Goal: Task Accomplishment & Management: Use online tool/utility

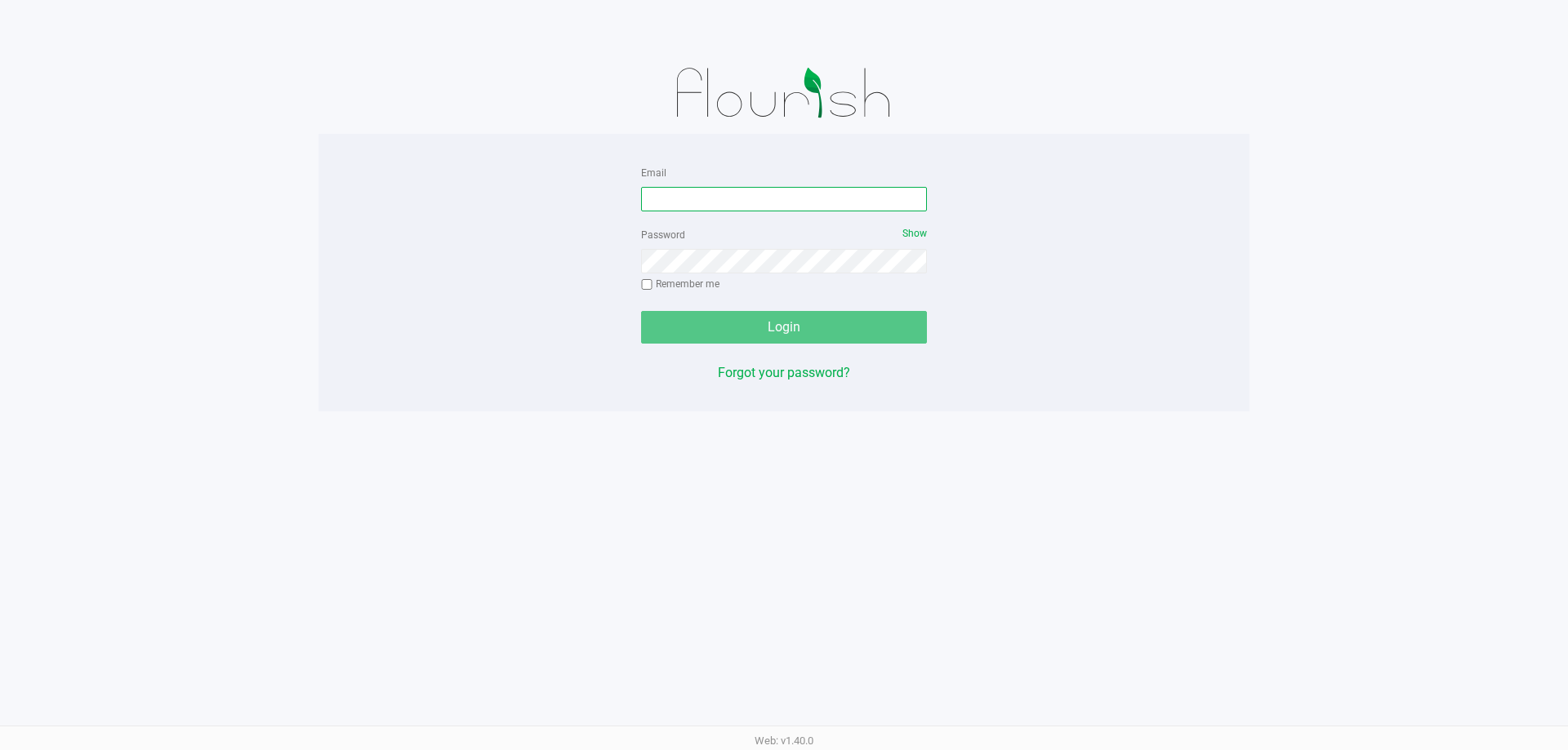
click at [660, 196] on input "Email" at bounding box center [784, 199] width 286 height 24
type input "[PERSON_NAME][EMAIL_ADDRESS][DOMAIN_NAME]"
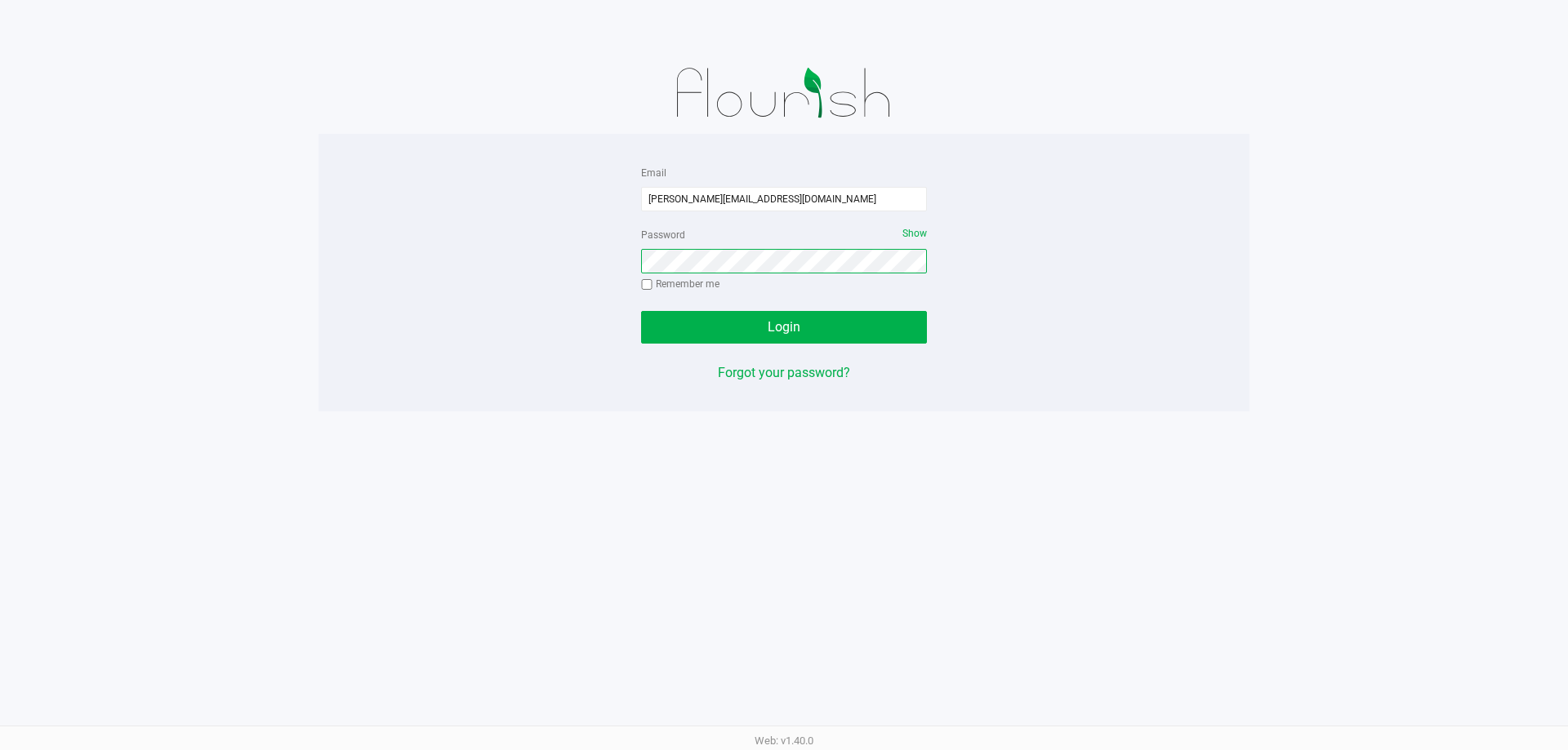
click at [641, 311] on button "Login" at bounding box center [784, 327] width 286 height 33
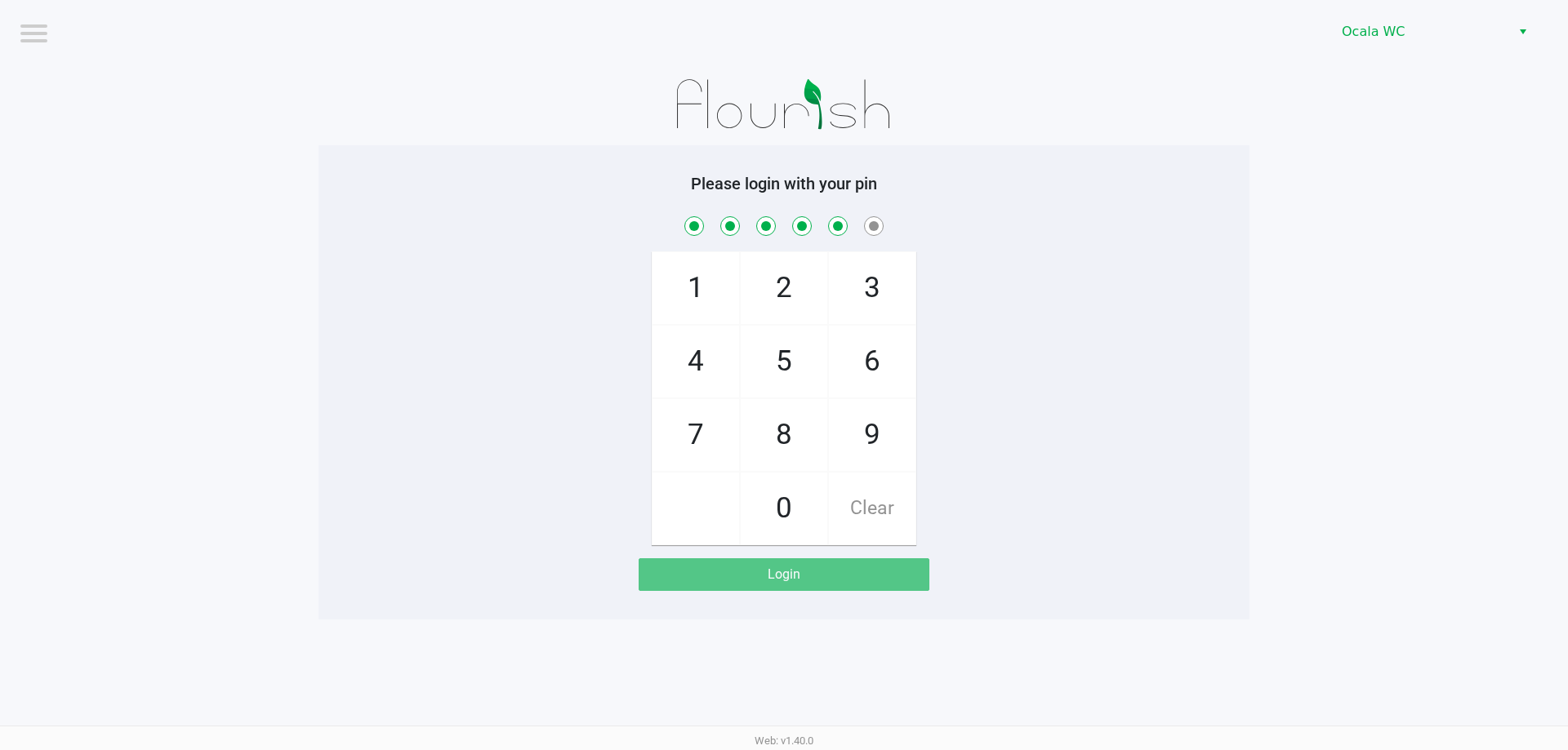
checkbox input "true"
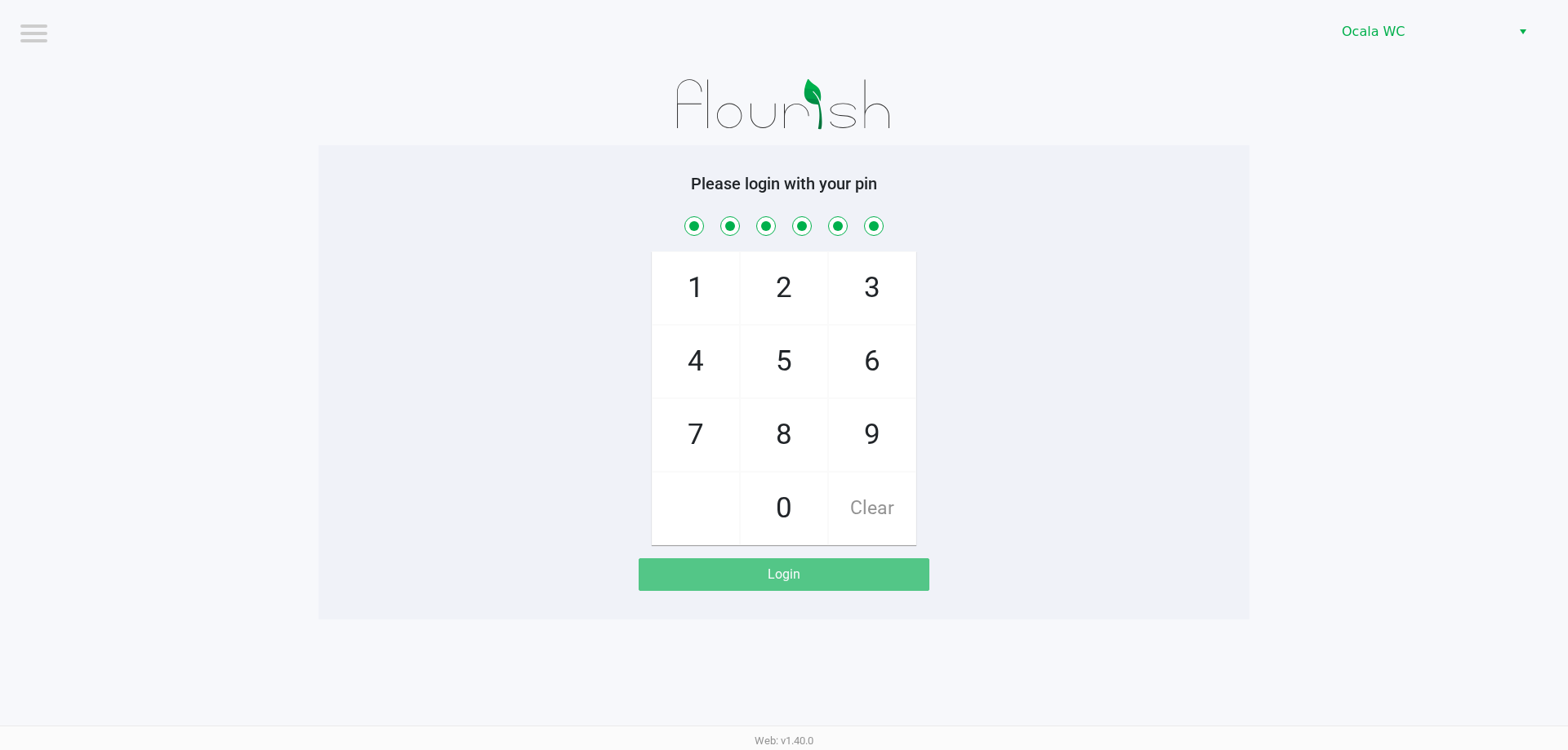
checkbox input "true"
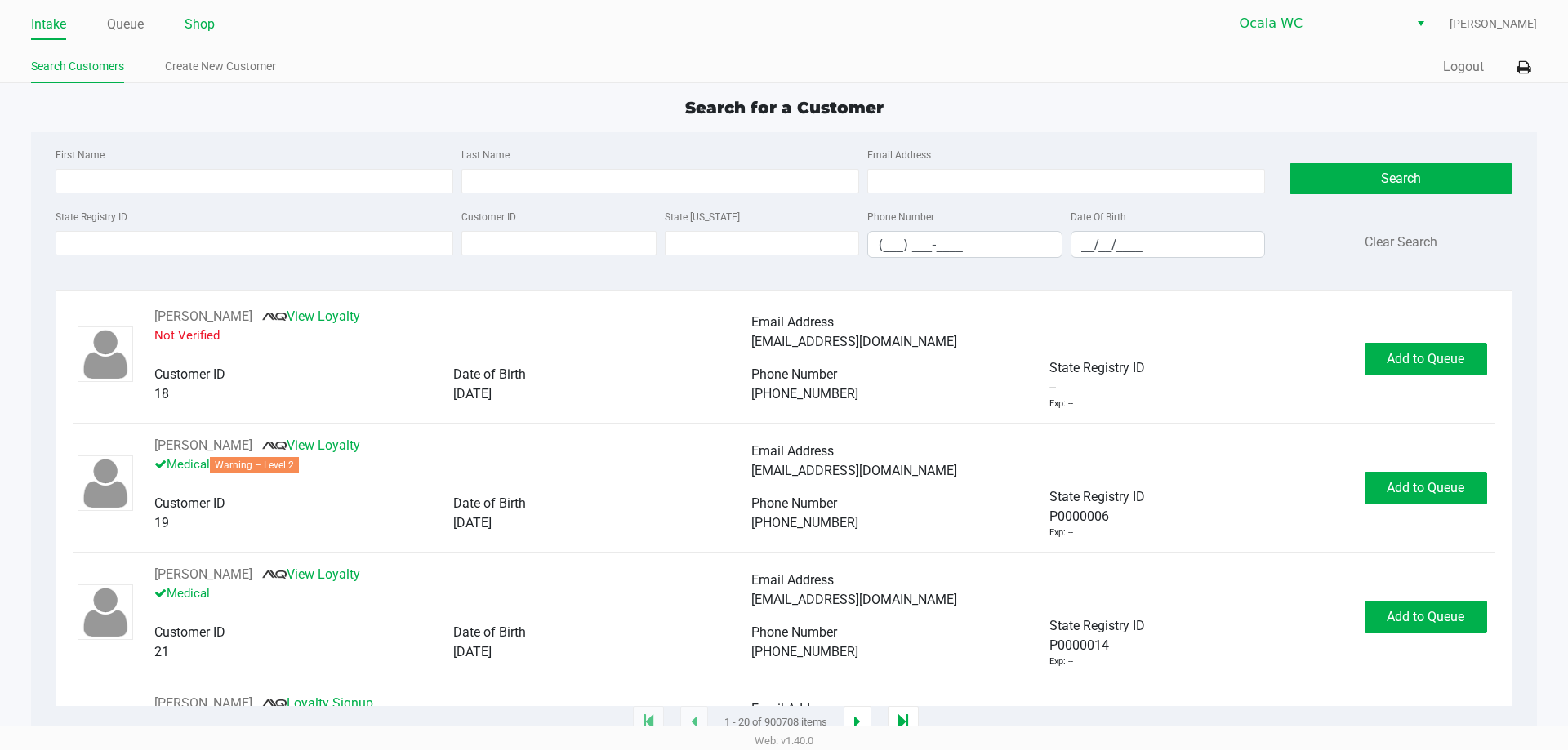
click at [192, 31] on link "Shop" at bounding box center [199, 24] width 30 height 23
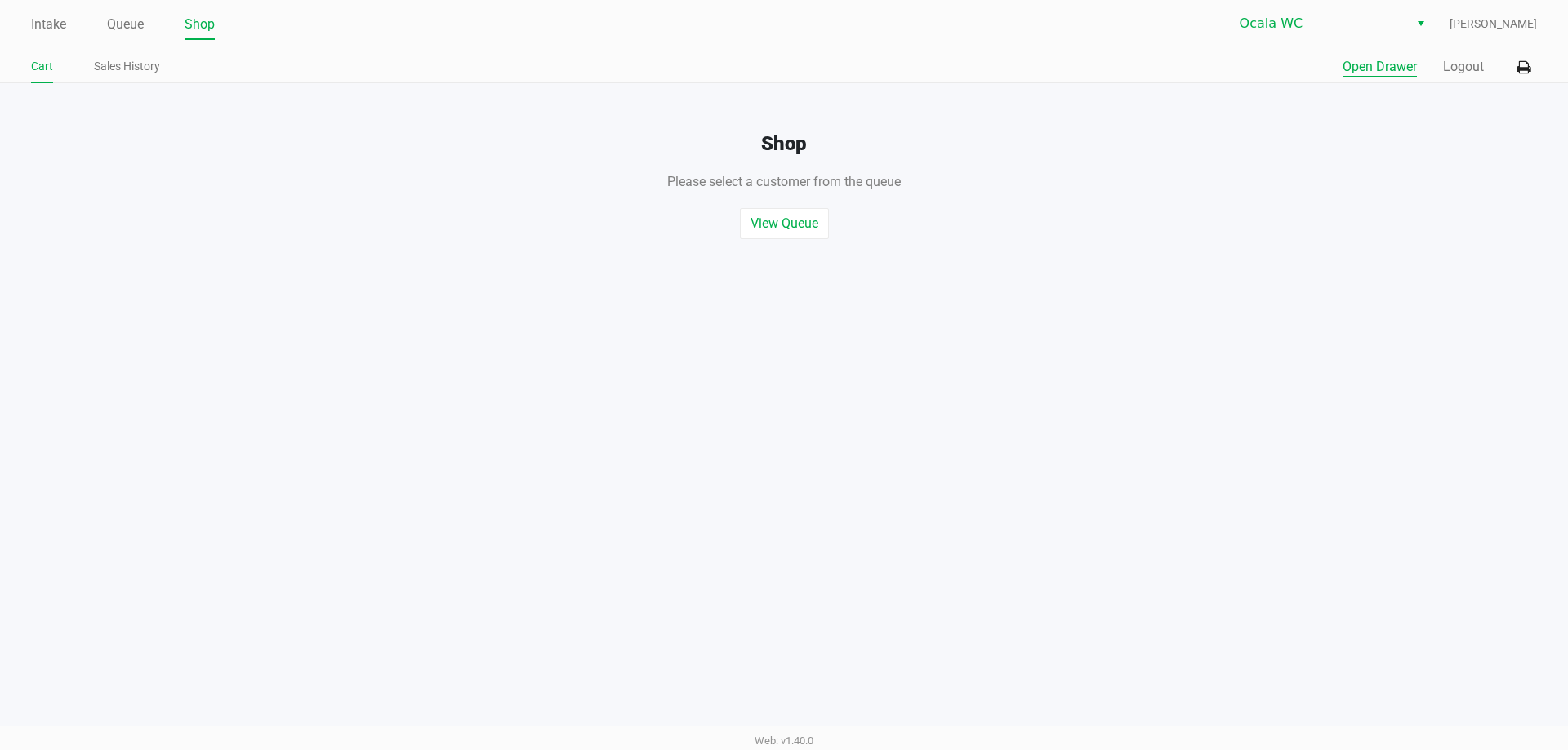
click at [1390, 66] on button "Open Drawer" at bounding box center [1379, 67] width 74 height 20
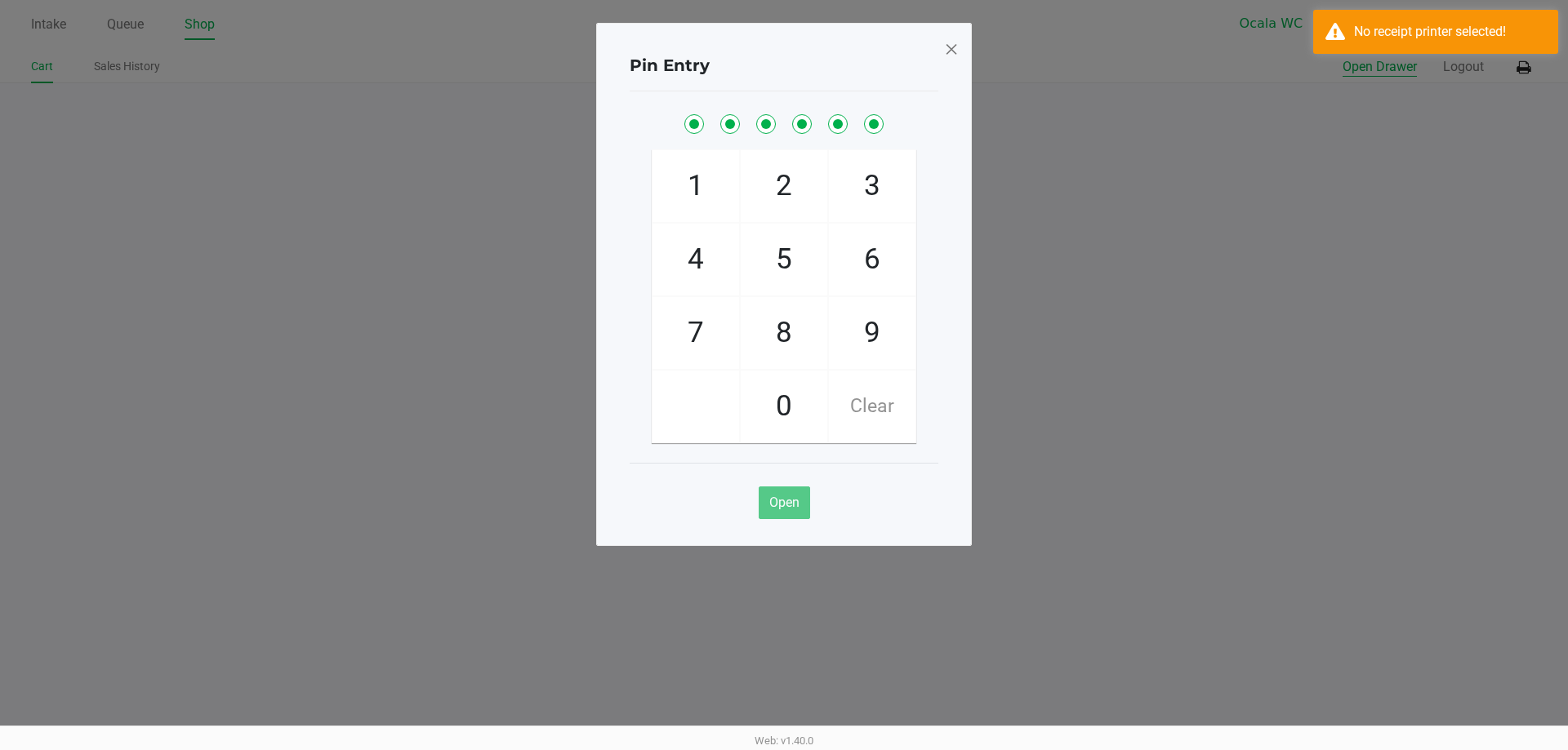
checkbox input "true"
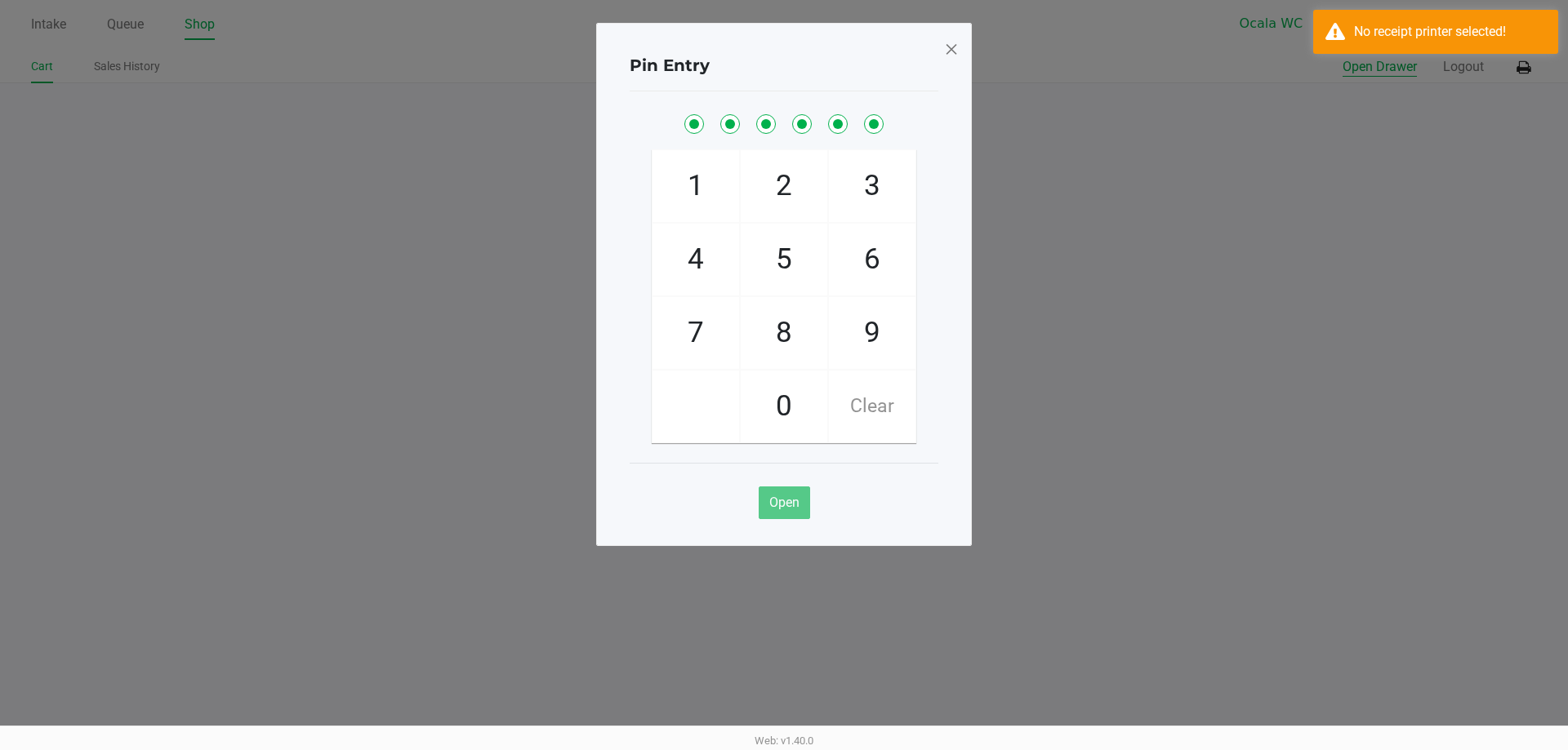
checkbox input "true"
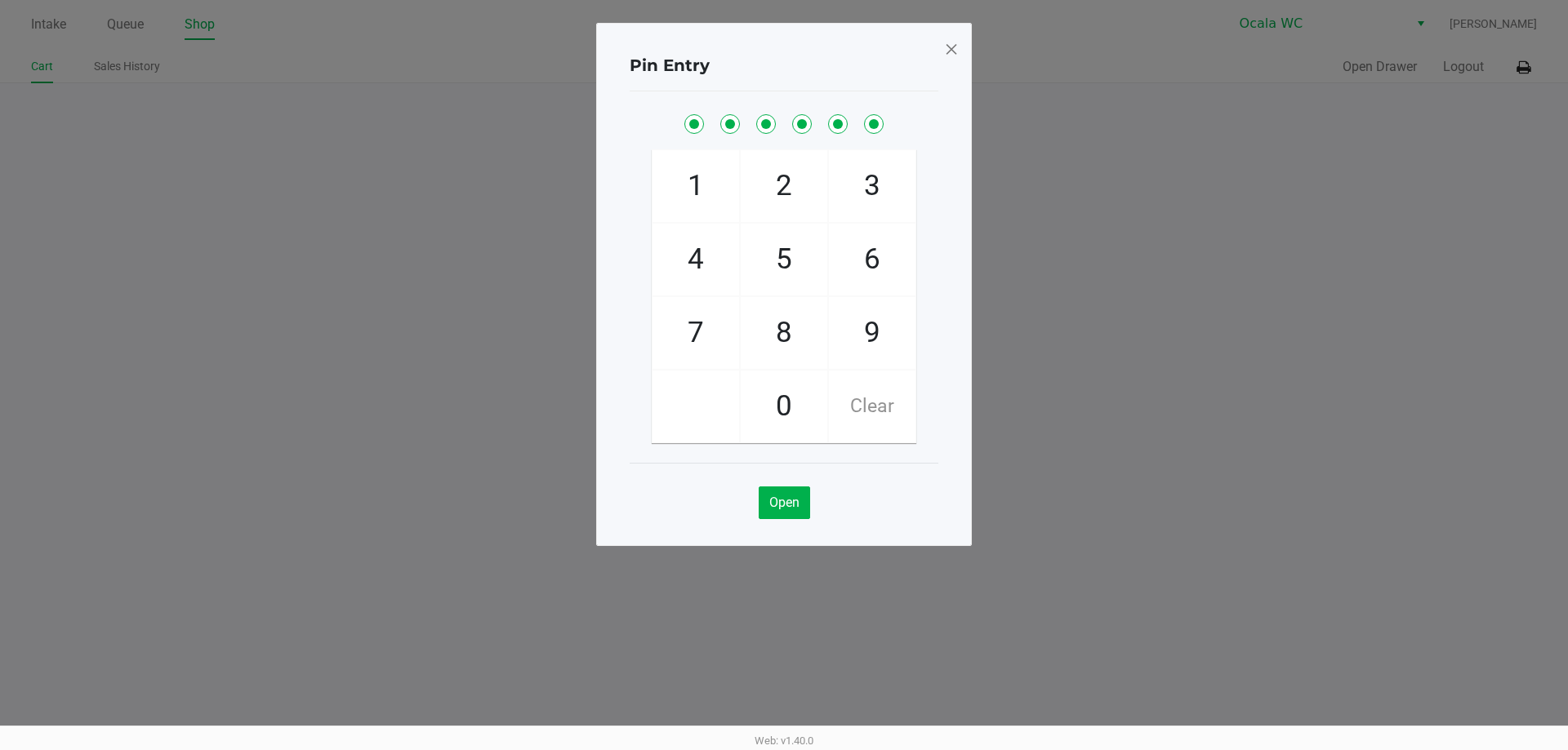
click at [954, 53] on span at bounding box center [951, 49] width 15 height 26
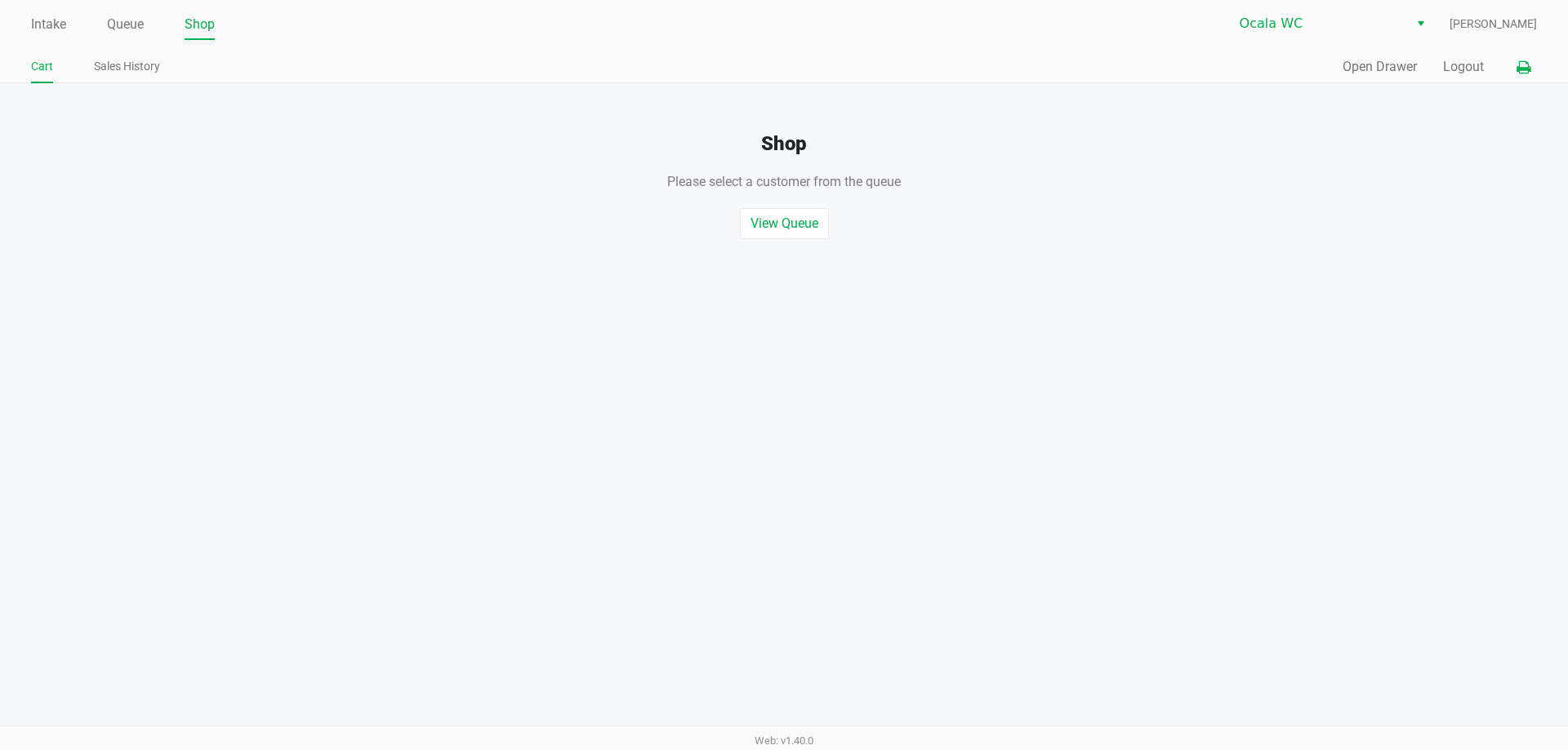
click at [1521, 67] on icon at bounding box center [1523, 68] width 14 height 11
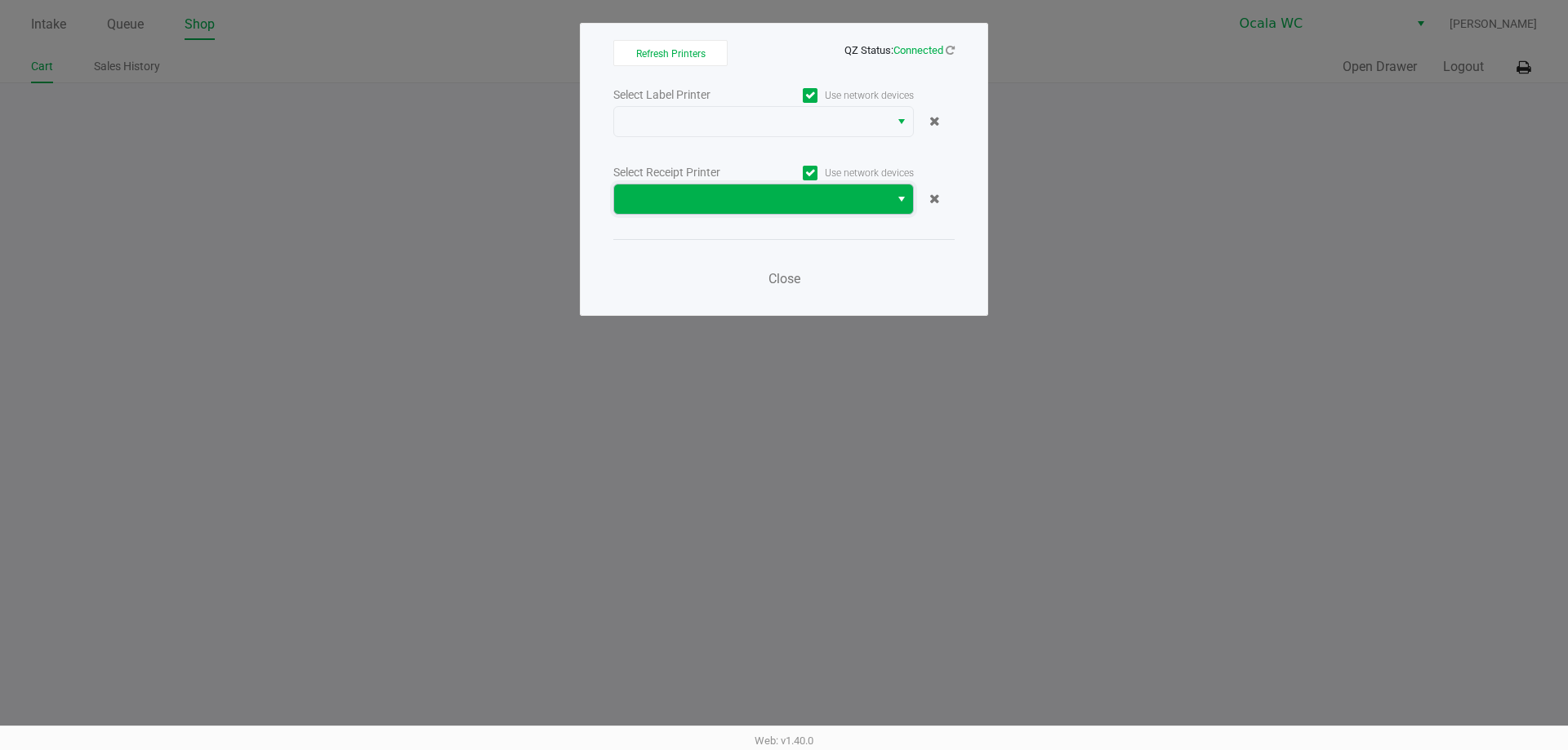
click at [851, 193] on span at bounding box center [752, 199] width 256 height 20
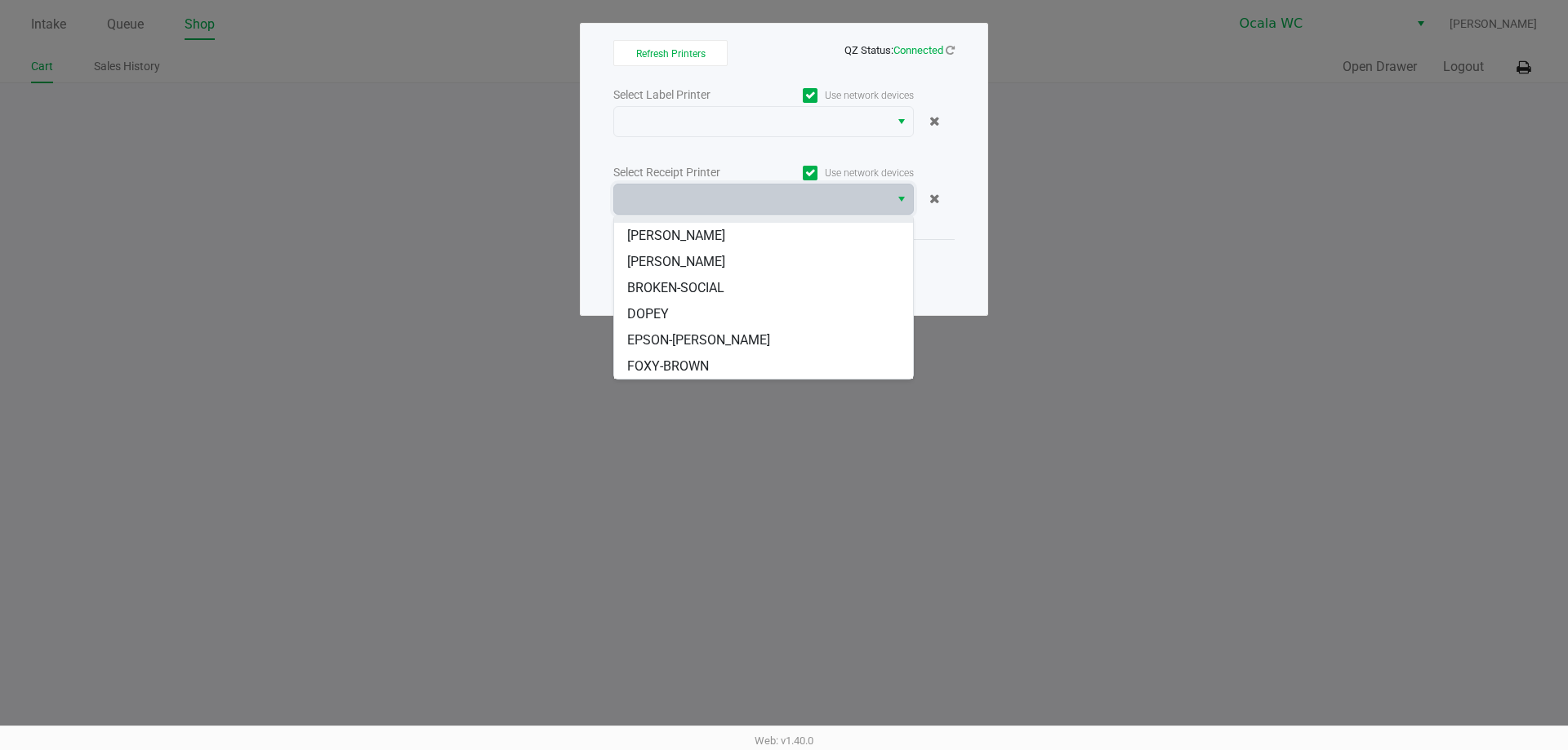
scroll to position [98, 0]
click at [682, 345] on span "EPSON-[PERSON_NAME]" at bounding box center [698, 339] width 143 height 20
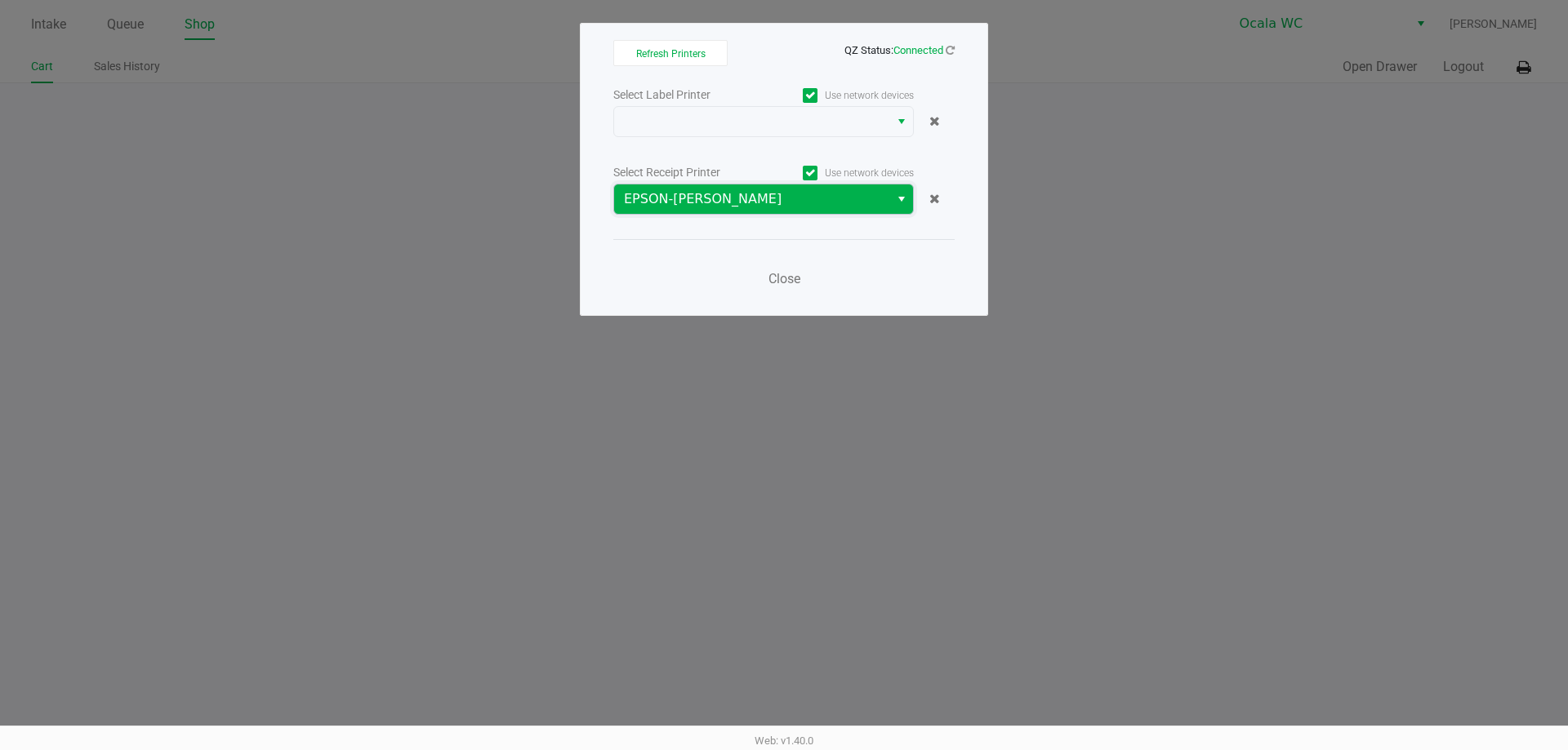
click at [738, 202] on span "EPSON-[PERSON_NAME]" at bounding box center [752, 199] width 256 height 20
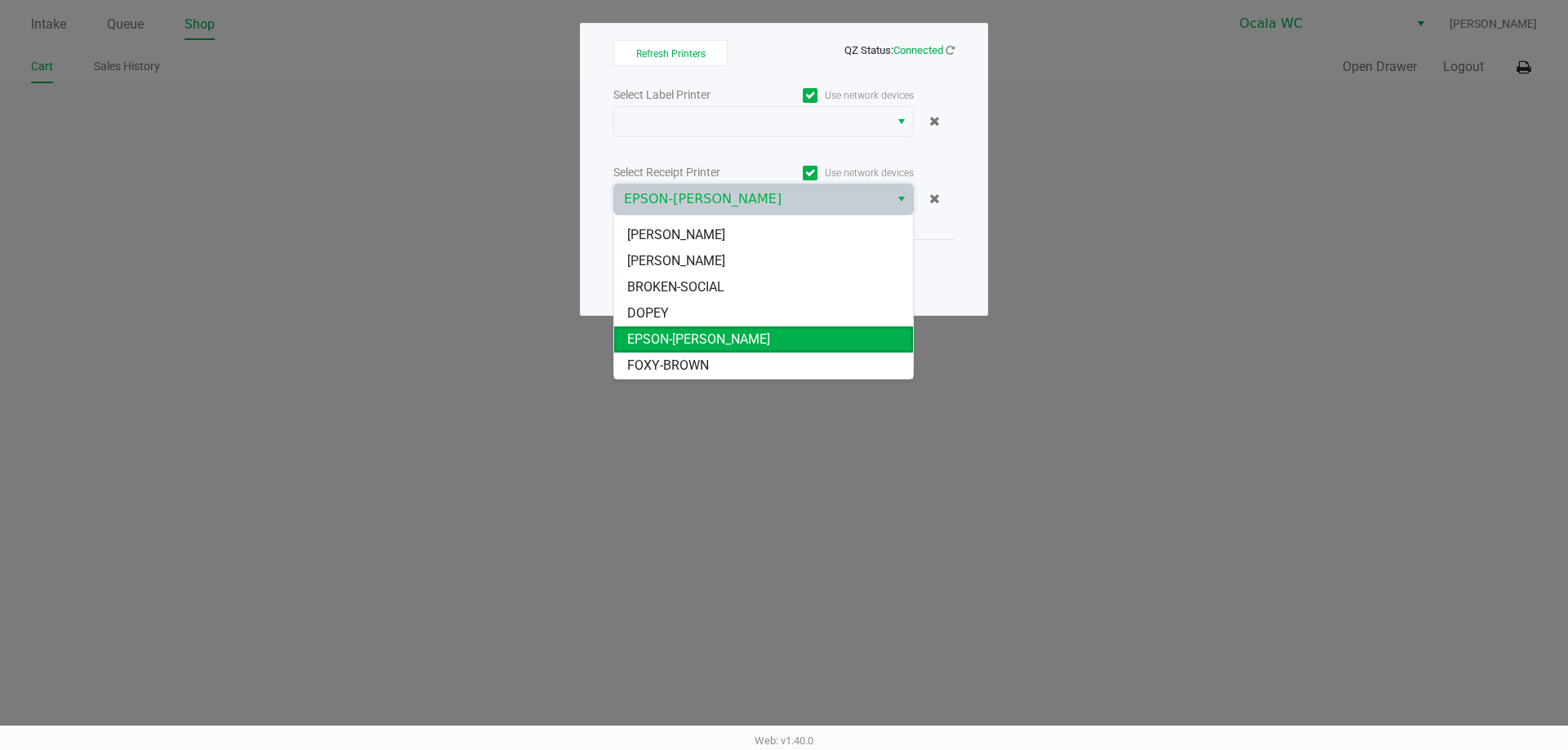
click at [1140, 399] on ngb-modal-window "Refresh Printers QZ Status: Connected Select Label Printer Use network devices …" at bounding box center [784, 375] width 1568 height 750
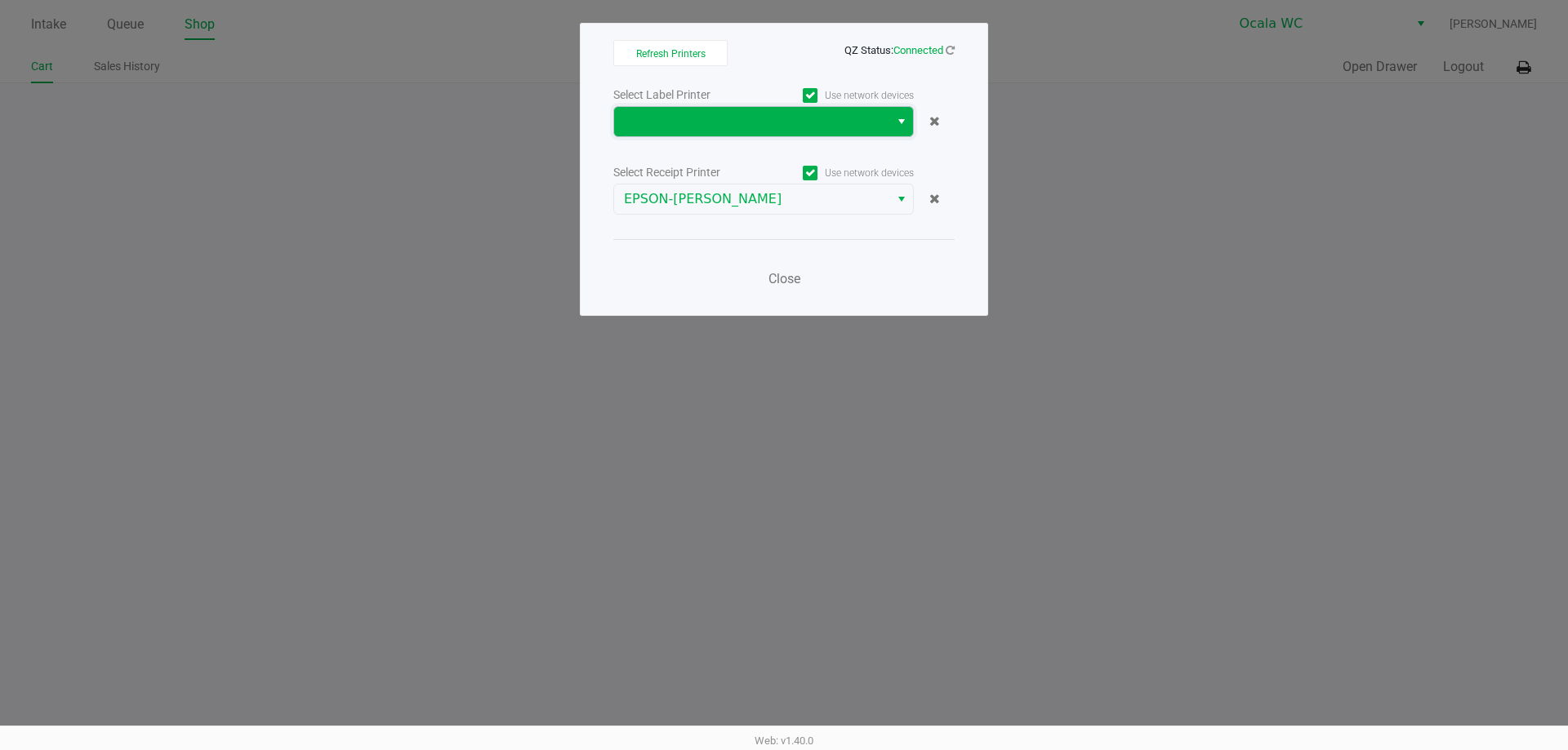
click at [818, 120] on span at bounding box center [752, 121] width 256 height 20
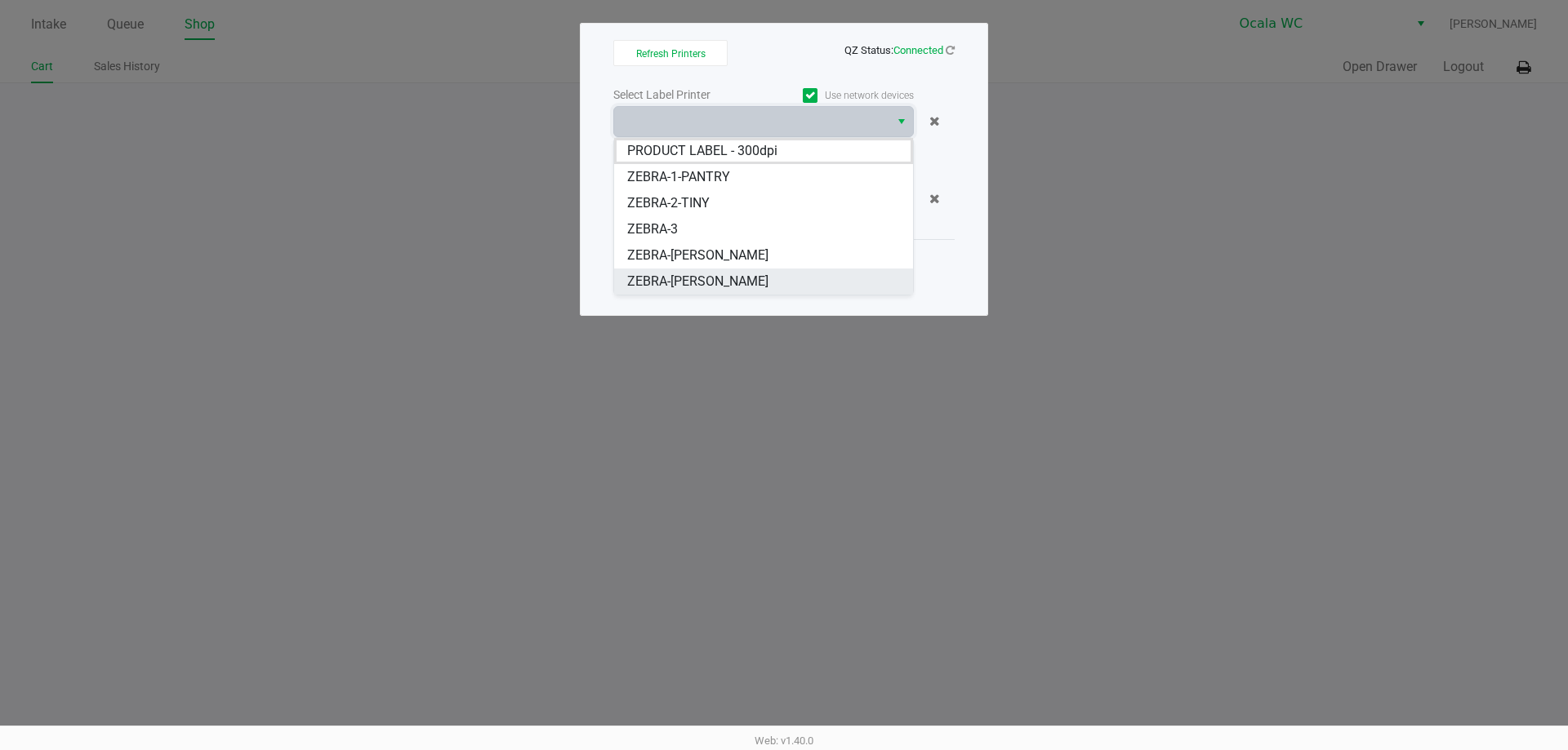
click at [682, 283] on span "ZEBRA-[PERSON_NAME]" at bounding box center [698, 281] width 141 height 20
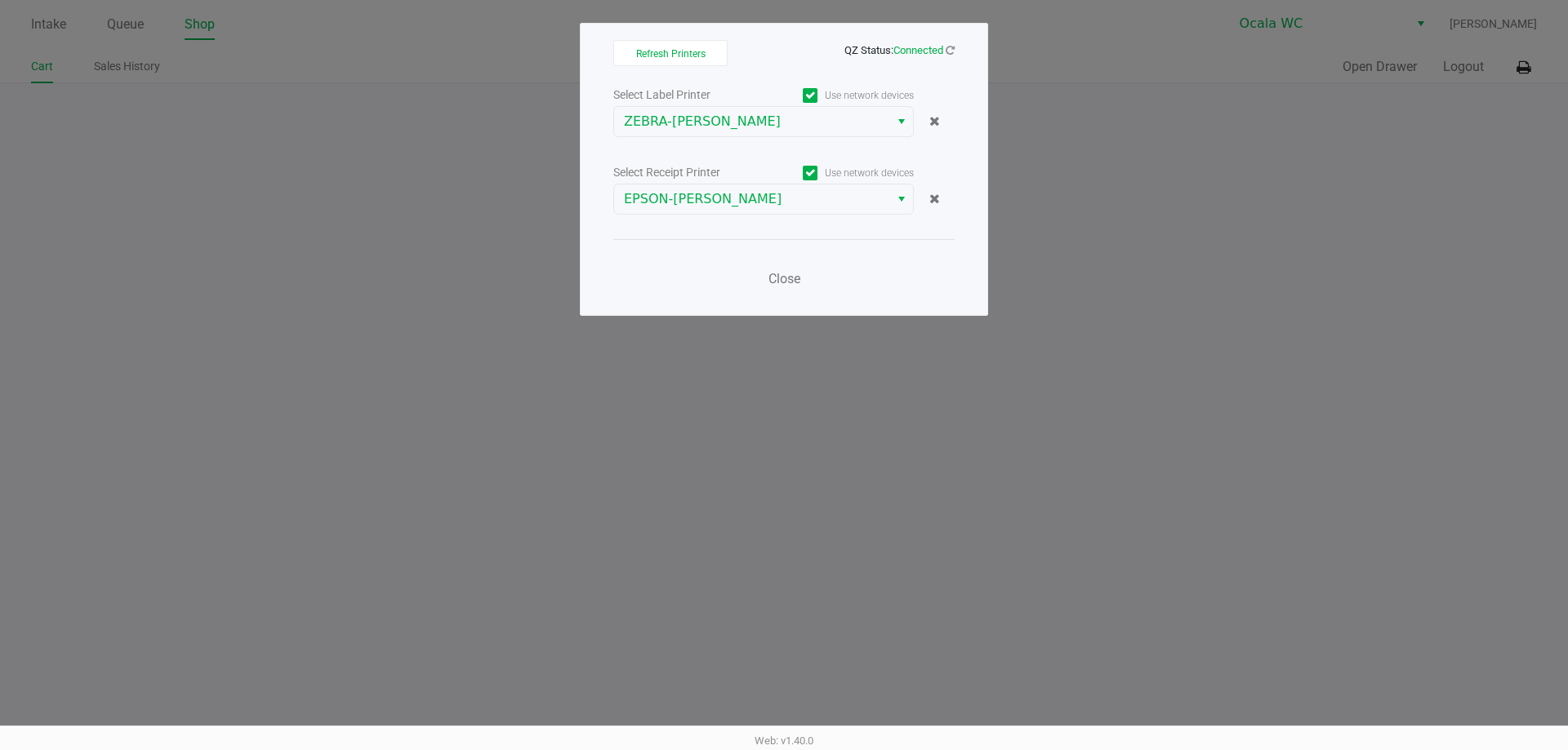
drag, startPoint x: 1128, startPoint y: 346, endPoint x: 785, endPoint y: 271, distance: 351.1
click at [1121, 340] on ngb-modal-window "Refresh Printers QZ Status: Connected Select Label Printer Use network devices …" at bounding box center [784, 375] width 1568 height 750
click at [791, 273] on span "Close" at bounding box center [784, 278] width 32 height 16
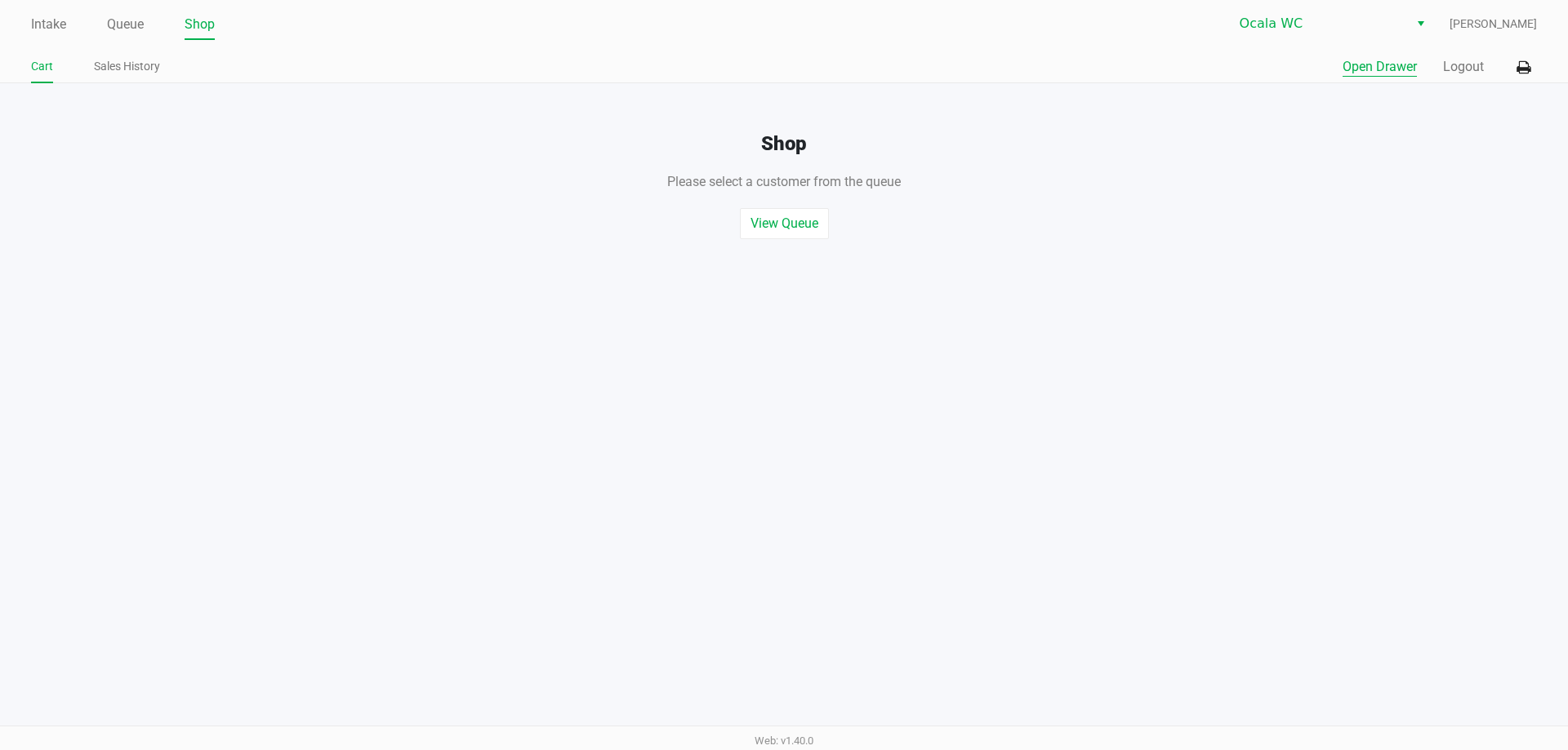
click at [1379, 66] on button "Open Drawer" at bounding box center [1379, 67] width 74 height 20
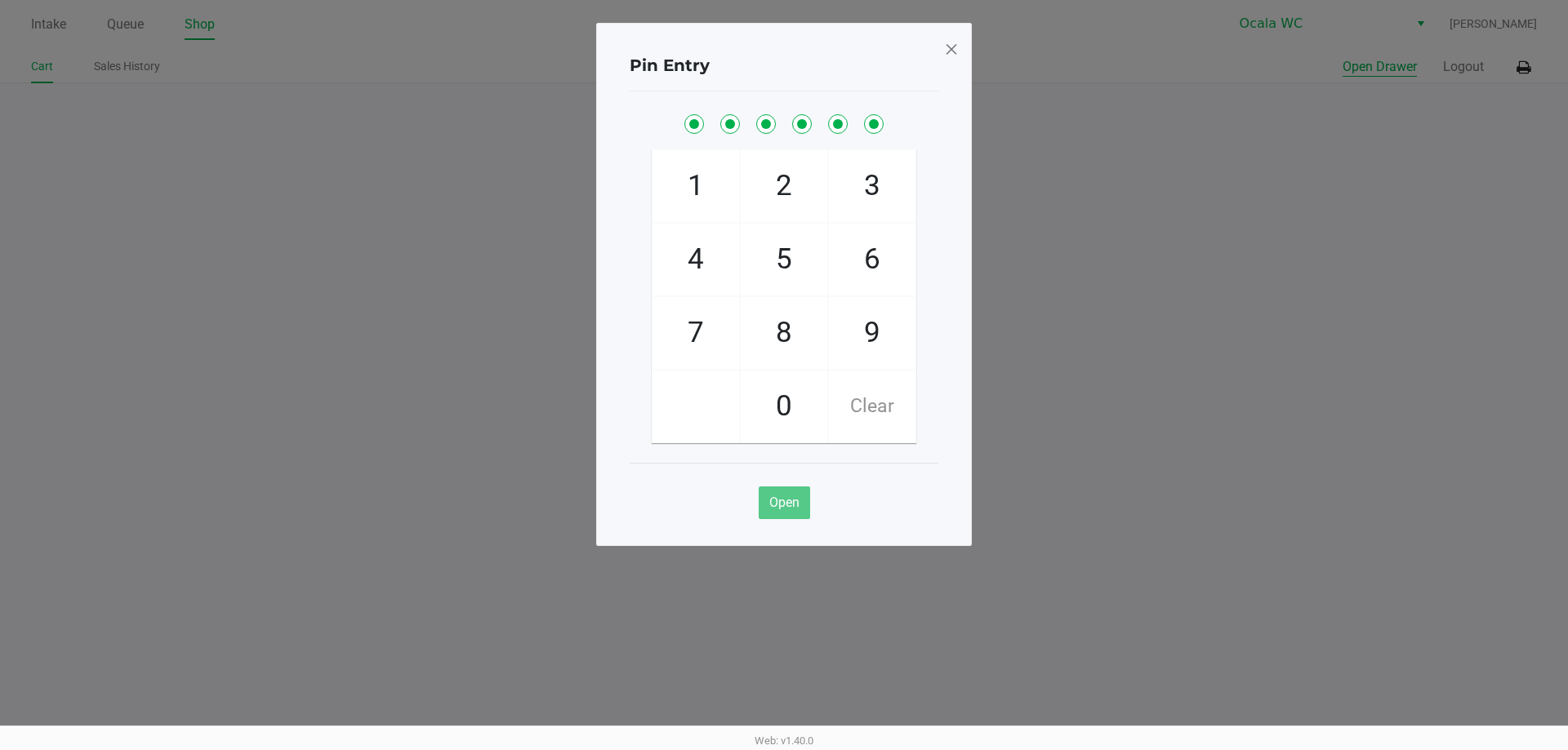
checkbox input "true"
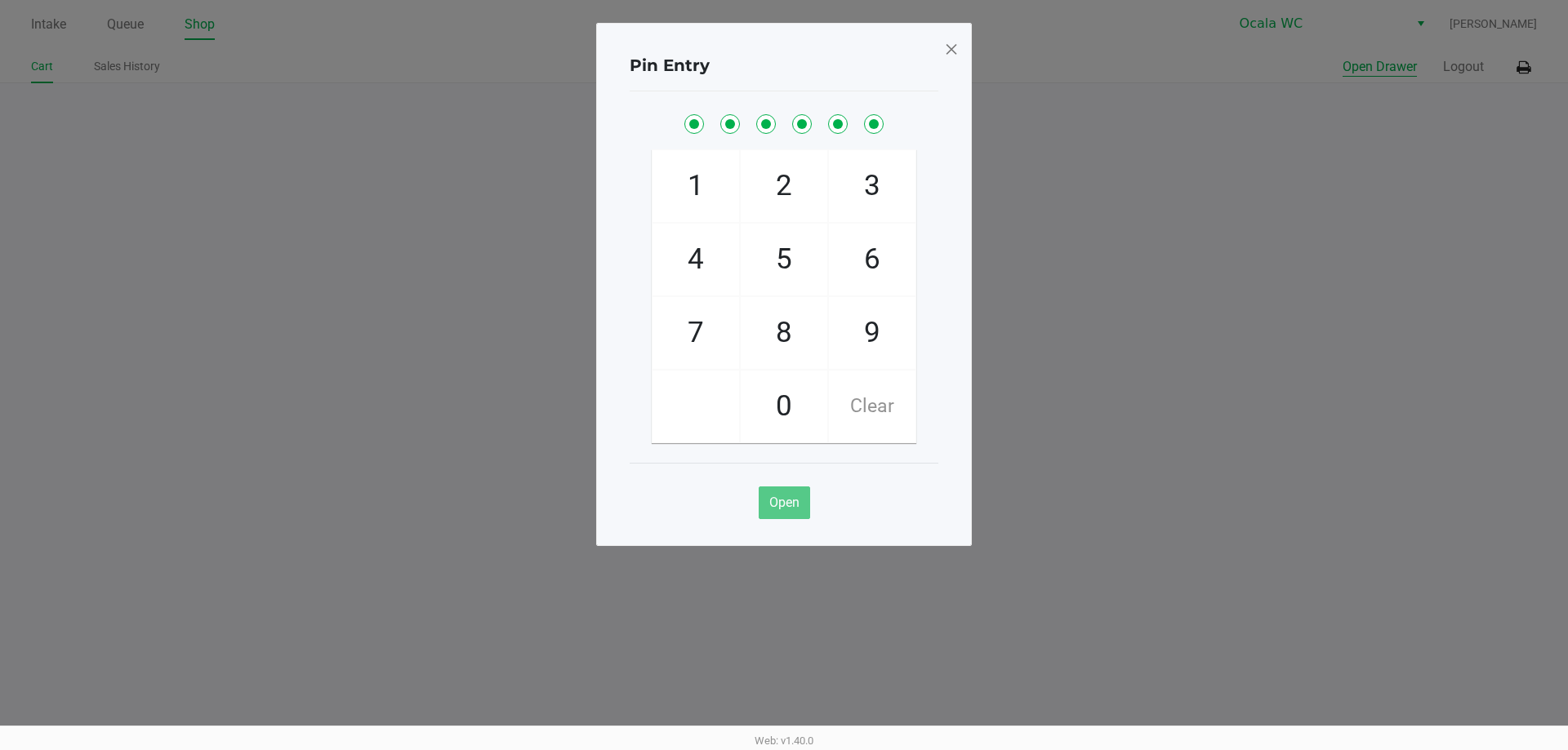
checkbox input "true"
